Goal: Task Accomplishment & Management: Manage account settings

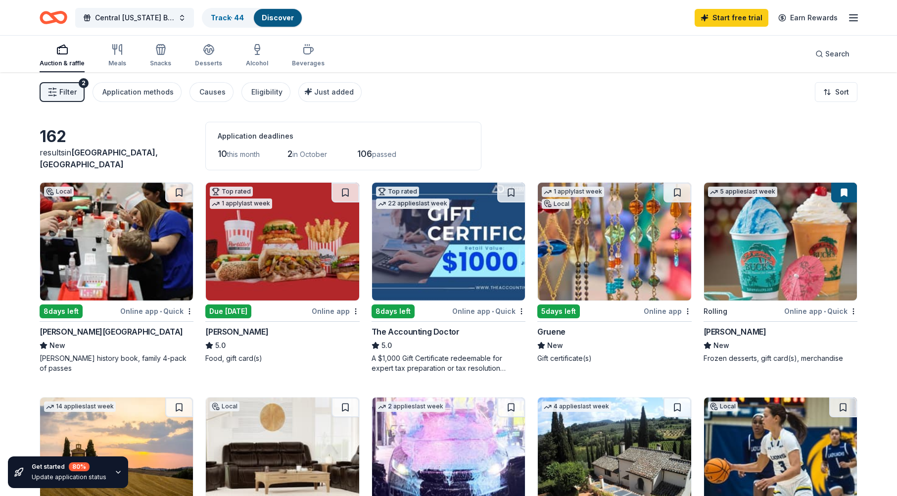
click at [67, 315] on div "8 days left" at bounding box center [61, 311] width 43 height 14
click at [859, 16] on div "Central [US_STATE] Bra Brunch Track · 44 Discover Start free trial Earn Rewards" at bounding box center [448, 17] width 897 height 35
click at [858, 16] on icon "button" at bounding box center [853, 18] width 12 height 12
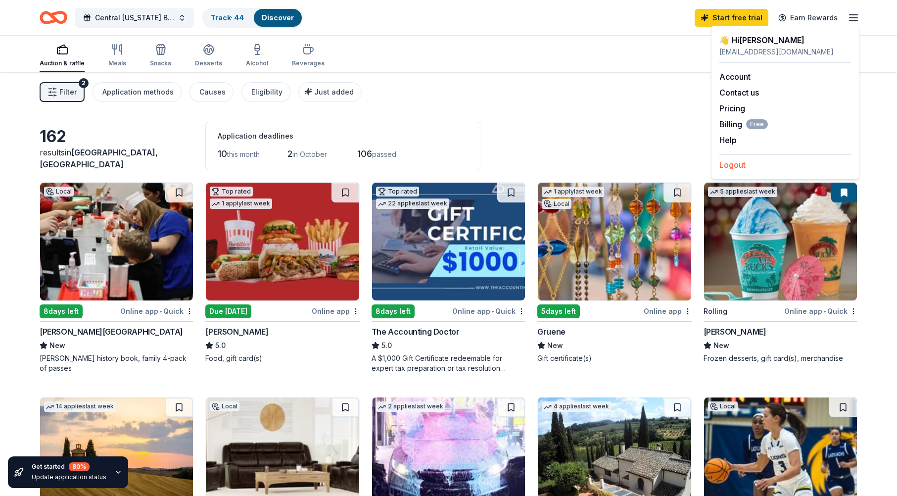
click at [740, 164] on button "Logout" at bounding box center [732, 165] width 26 height 12
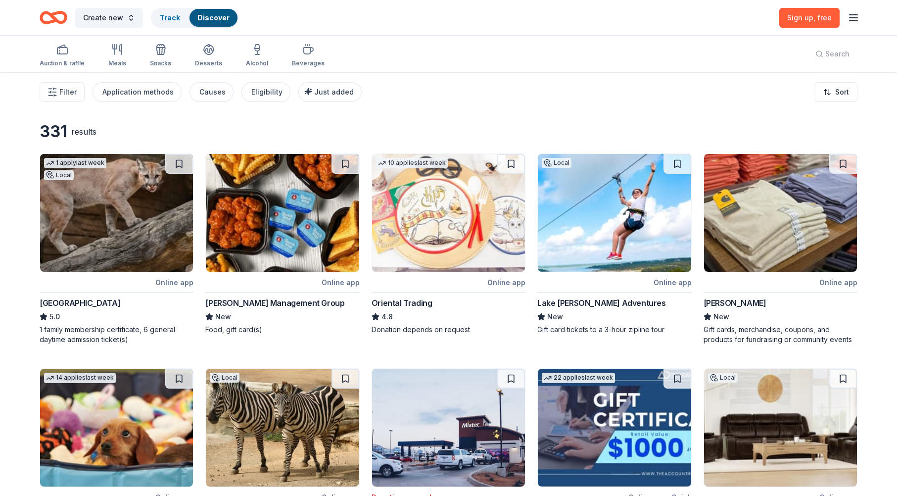
click at [852, 19] on icon "button" at bounding box center [853, 18] width 12 height 12
click at [730, 96] on button "Log in" at bounding box center [730, 97] width 23 height 12
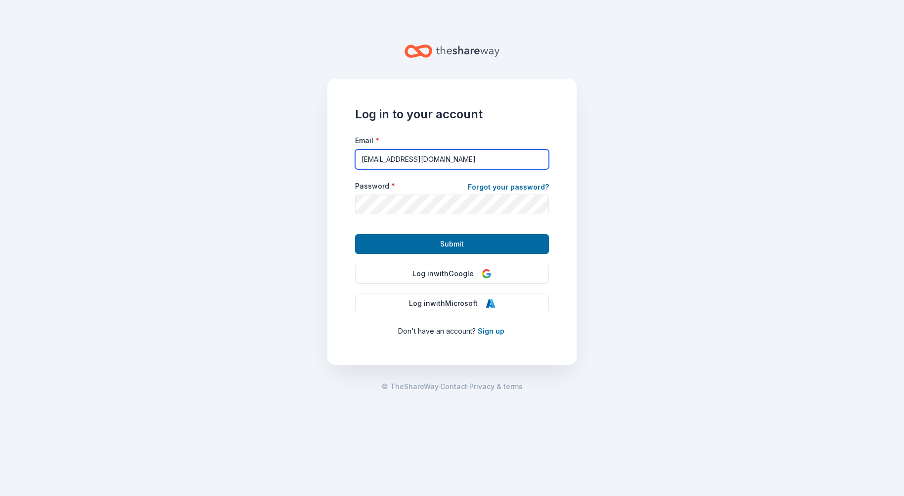
click at [465, 163] on input "chrisadee1968@gmail.com" at bounding box center [452, 159] width 194 height 20
type input "bbperry2020@gmail.com"
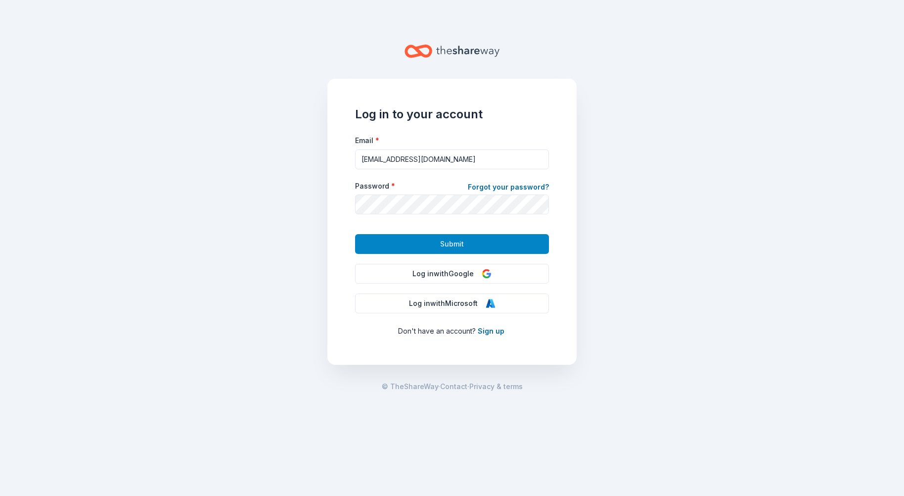
click at [457, 248] on span "Submit" at bounding box center [452, 244] width 24 height 12
